Goal: Transaction & Acquisition: Purchase product/service

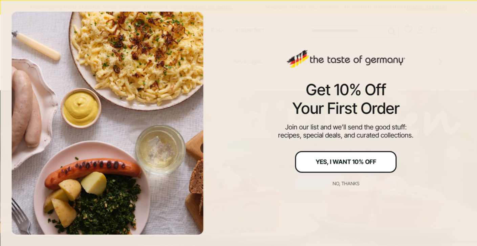
click at [331, 161] on div "Yes, I Want 10% Off" at bounding box center [345, 162] width 61 height 6
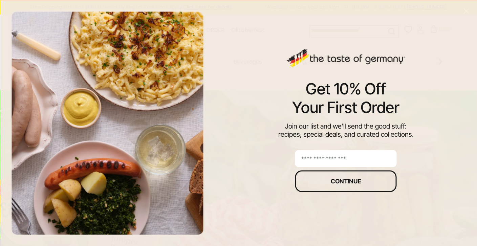
click at [308, 157] on input "email" at bounding box center [346, 158] width 102 height 17
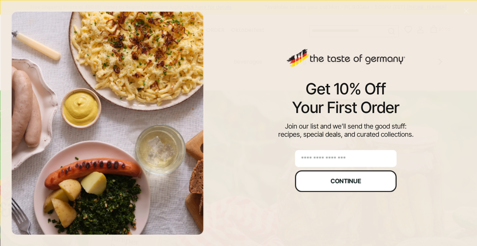
type input "**********"
click at [331, 182] on div "Continue" at bounding box center [346, 181] width 30 height 6
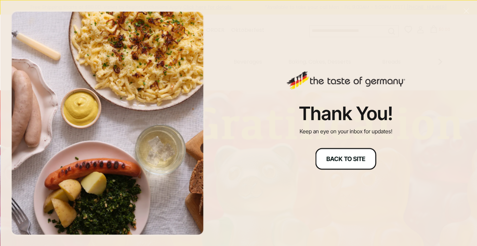
click at [335, 161] on div "Back to site" at bounding box center [345, 159] width 39 height 6
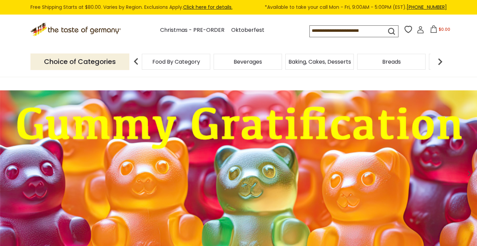
click at [310, 32] on input at bounding box center [342, 30] width 64 height 9
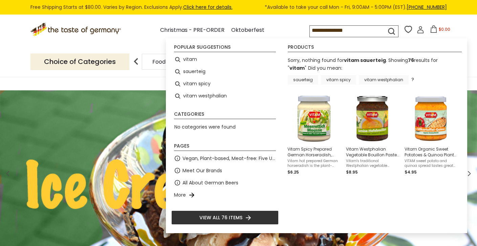
click at [377, 44] on div "Popular suggestions vitam sauerteig vitam spicy vitam westphalian Categories No…" at bounding box center [316, 135] width 301 height 195
click at [387, 29] on icon "submit" at bounding box center [391, 31] width 9 height 9
type input "*****"
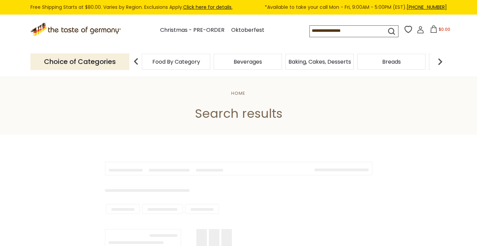
type input "*****"
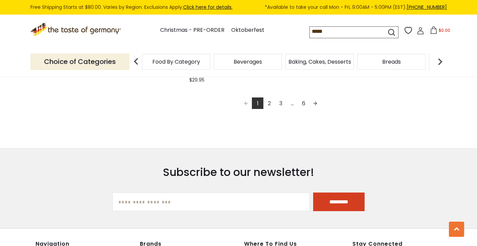
scroll to position [1306, 0]
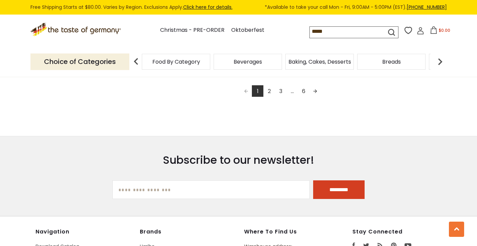
click at [268, 90] on link "2" at bounding box center [269, 91] width 12 height 12
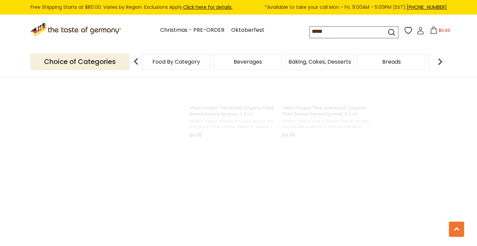
scroll to position [0, 0]
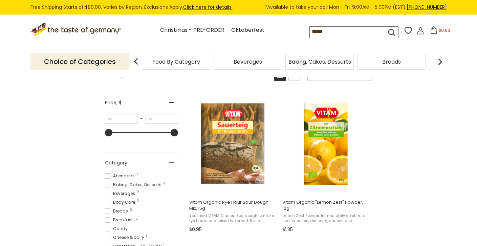
scroll to position [113, 0]
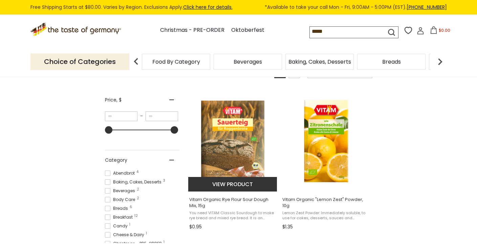
click at [227, 201] on span "Vitam Organic Rye Flour Sour Dough Mix, 15g" at bounding box center [233, 203] width 88 height 12
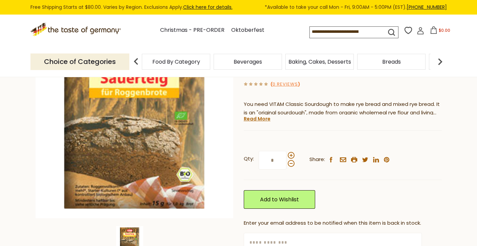
scroll to position [69, 0]
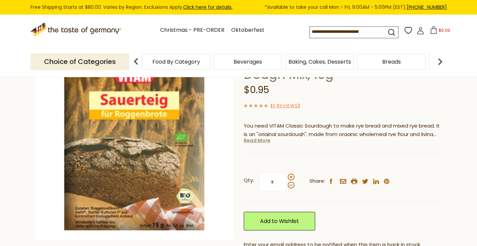
click at [261, 140] on link "Read More" at bounding box center [257, 140] width 27 height 7
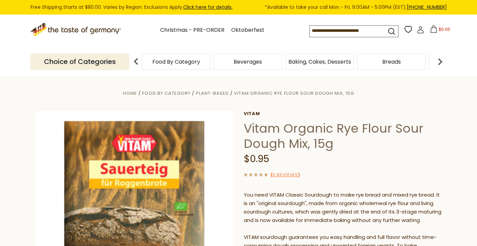
scroll to position [0, 0]
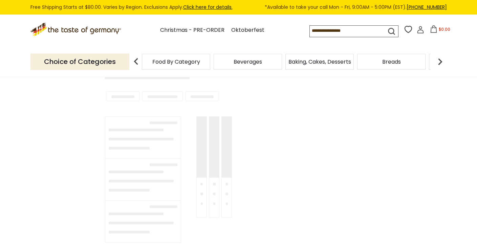
type input "*****"
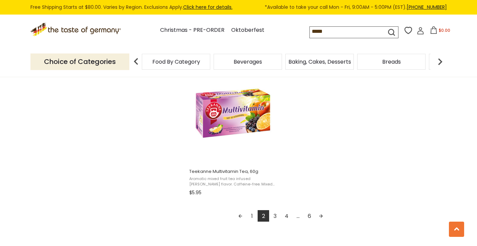
scroll to position [1174, 0]
click at [274, 213] on link "3" at bounding box center [275, 217] width 12 height 12
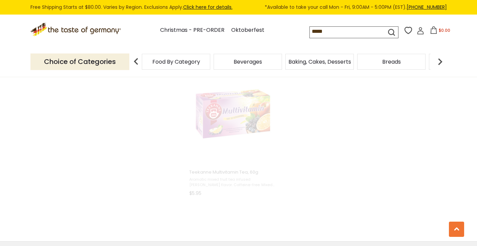
scroll to position [633, 0]
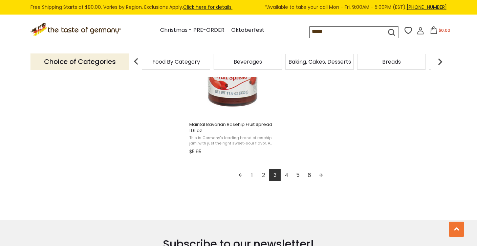
scroll to position [1296, 0]
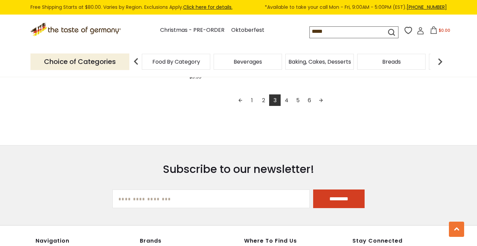
click at [287, 97] on link "4" at bounding box center [287, 100] width 12 height 12
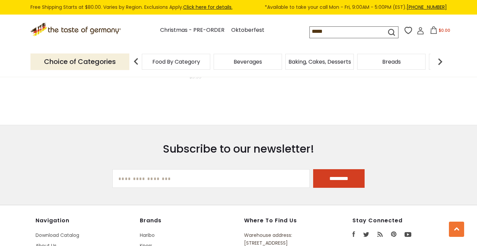
scroll to position [354, 0]
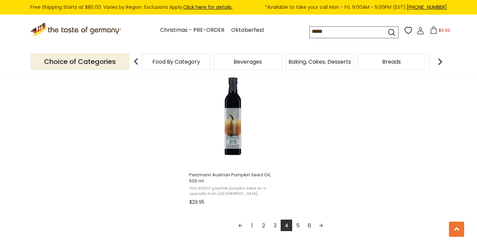
scroll to position [1174, 0]
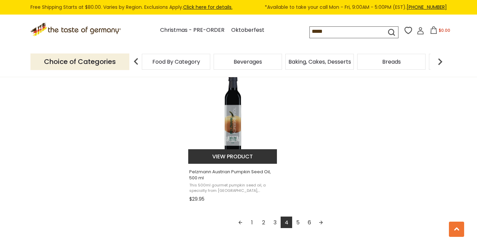
click at [256, 186] on span "This 500ml gourmet pumpkin seed oil, a specialty from Styria, Austria, is used …" at bounding box center [233, 188] width 88 height 10
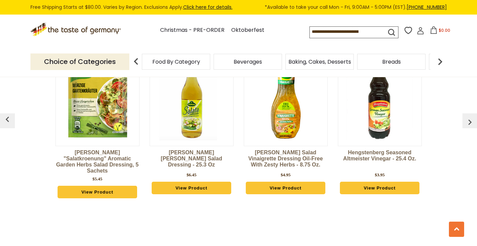
scroll to position [566, 0]
